Goal: Find specific page/section: Find specific page/section

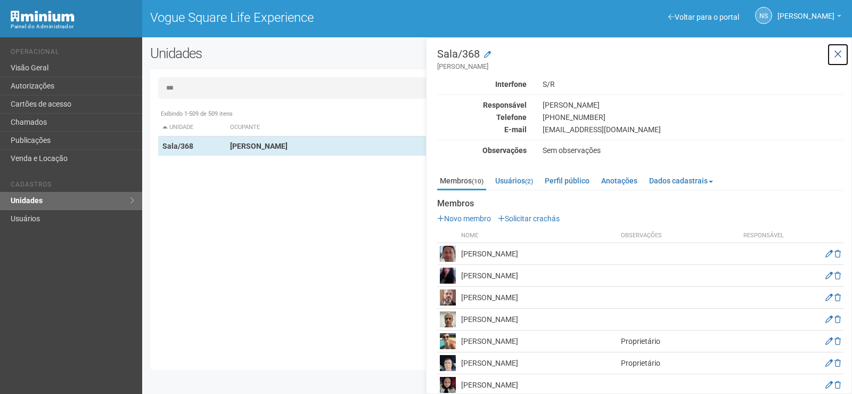
click at [836, 55] on icon at bounding box center [838, 54] width 8 height 11
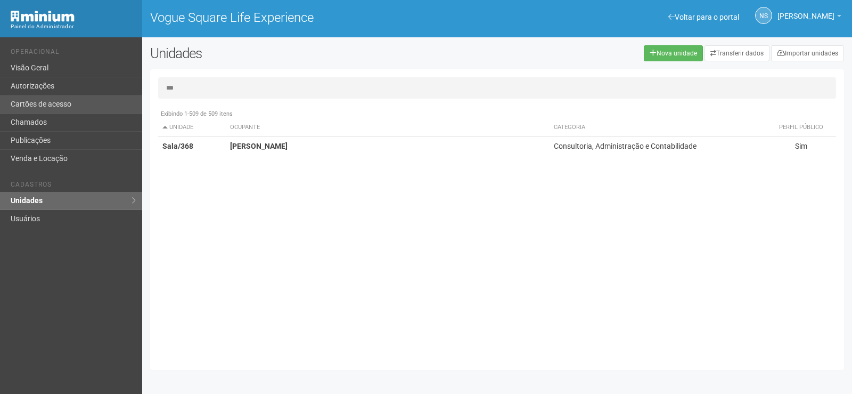
drag, startPoint x: 352, startPoint y: 90, endPoint x: 66, endPoint y: 108, distance: 286.1
click at [66, 108] on div "Voltar para o portal Operacional Visão Geral Autorizações Cartões de acesso Cha…" at bounding box center [426, 215] width 852 height 356
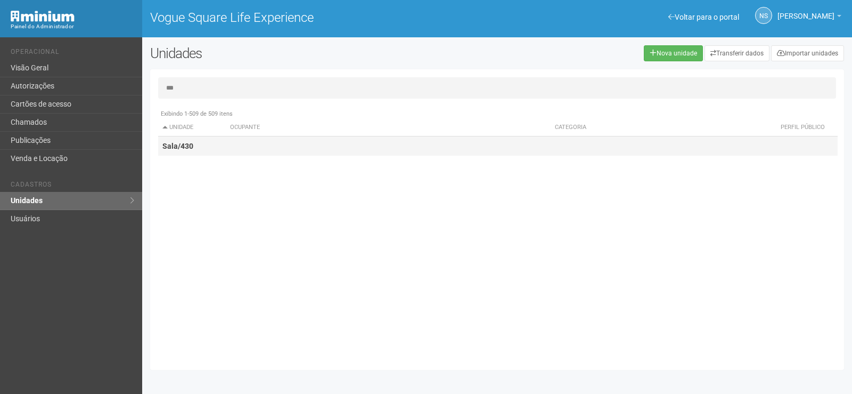
type input "***"
click at [159, 144] on td "Sala/430" at bounding box center [192, 146] width 68 height 20
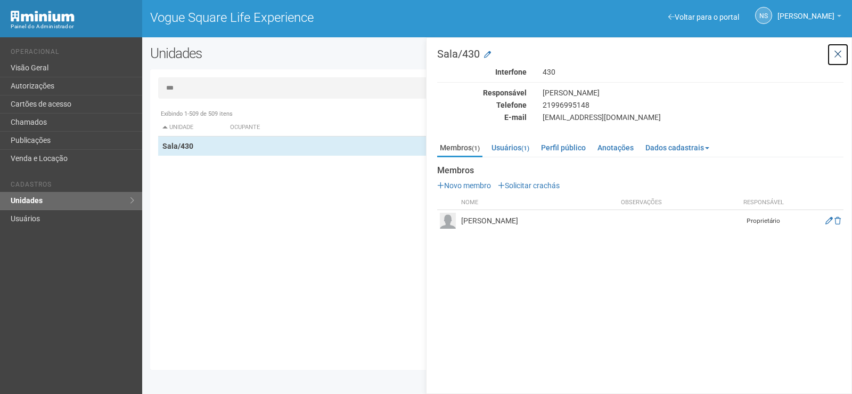
click at [836, 61] on button at bounding box center [838, 54] width 22 height 23
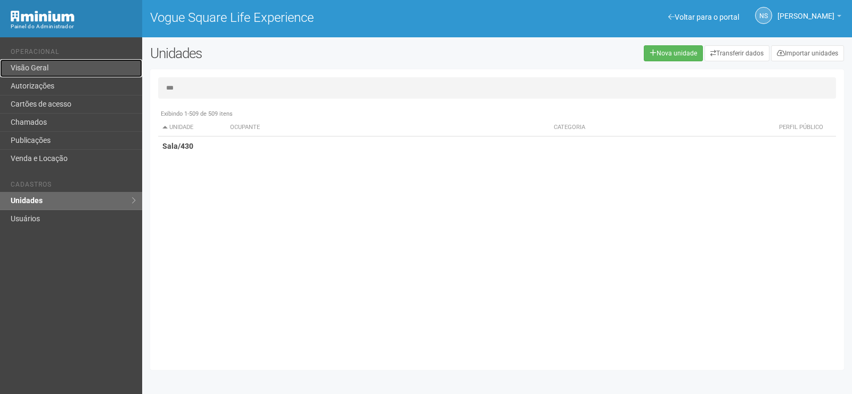
click at [70, 67] on link "Visão Geral" at bounding box center [71, 68] width 142 height 18
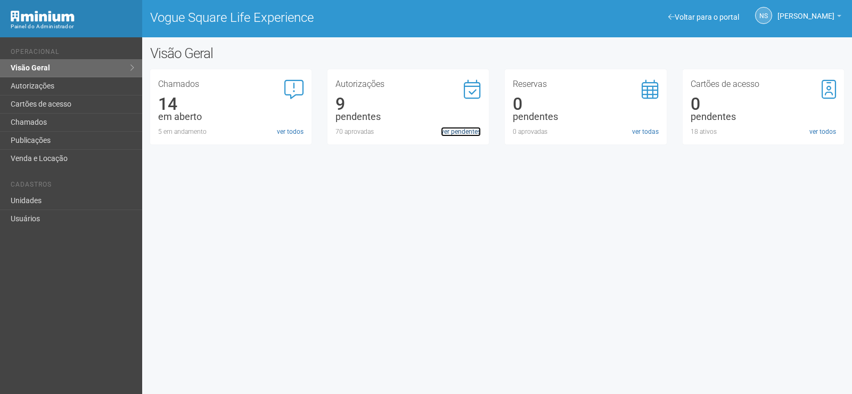
click at [466, 131] on link "ver pendentes" at bounding box center [461, 132] width 40 height 10
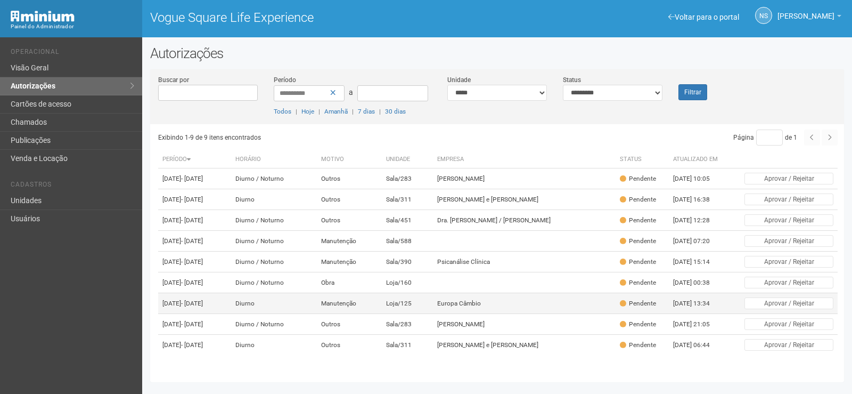
scroll to position [50, 0]
